Goal: Entertainment & Leisure: Consume media (video, audio)

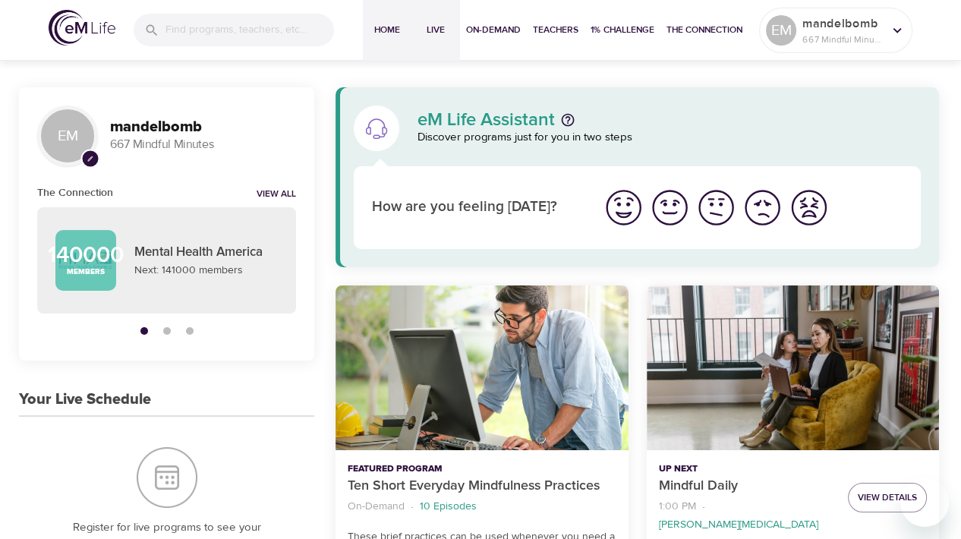
click at [429, 36] on span "Live" at bounding box center [435, 30] width 36 height 16
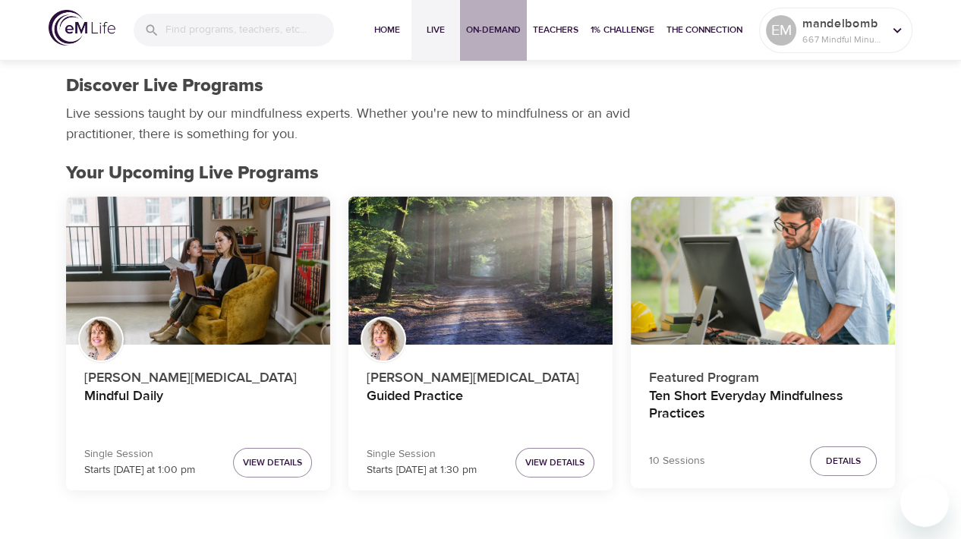
click at [517, 35] on span "On-Demand" at bounding box center [493, 30] width 55 height 16
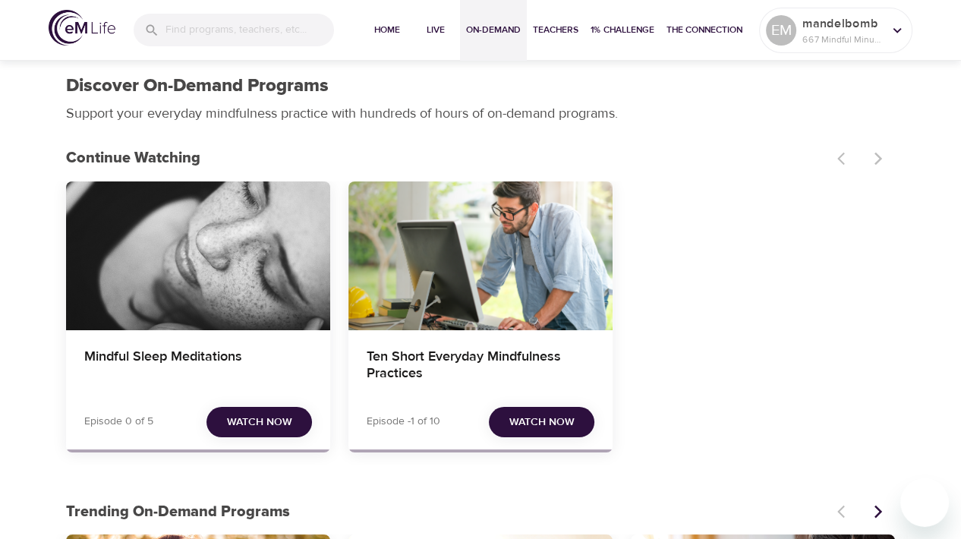
click at [258, 417] on span "Watch Now" at bounding box center [259, 422] width 65 height 19
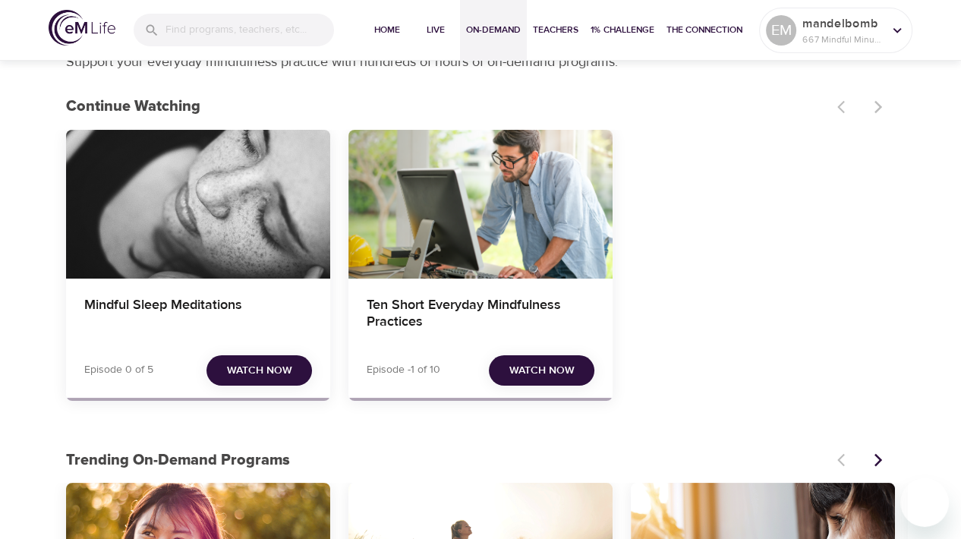
scroll to position [94, 0]
